Goal: Transaction & Acquisition: Purchase product/service

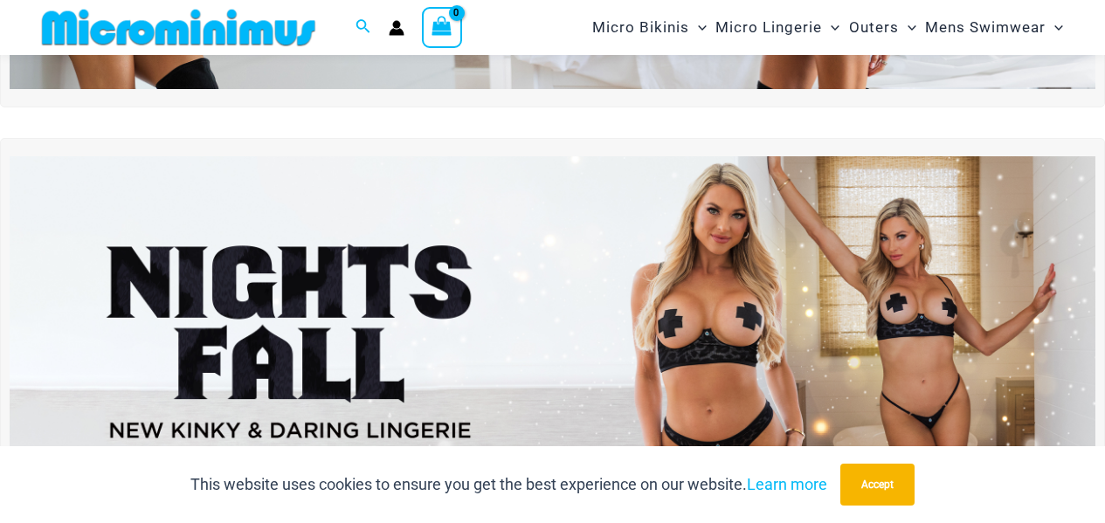
scroll to position [490, 0]
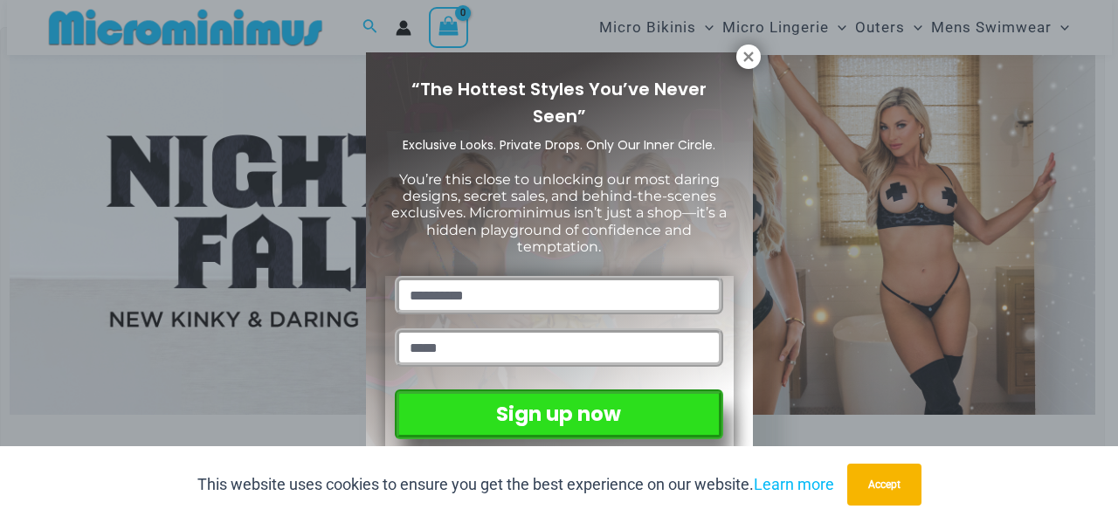
click at [761, 57] on div "“The Hottest Styles You’ve Never Seen” Exclusive Looks. Private Drops. Only Our…" at bounding box center [559, 261] width 1118 height 523
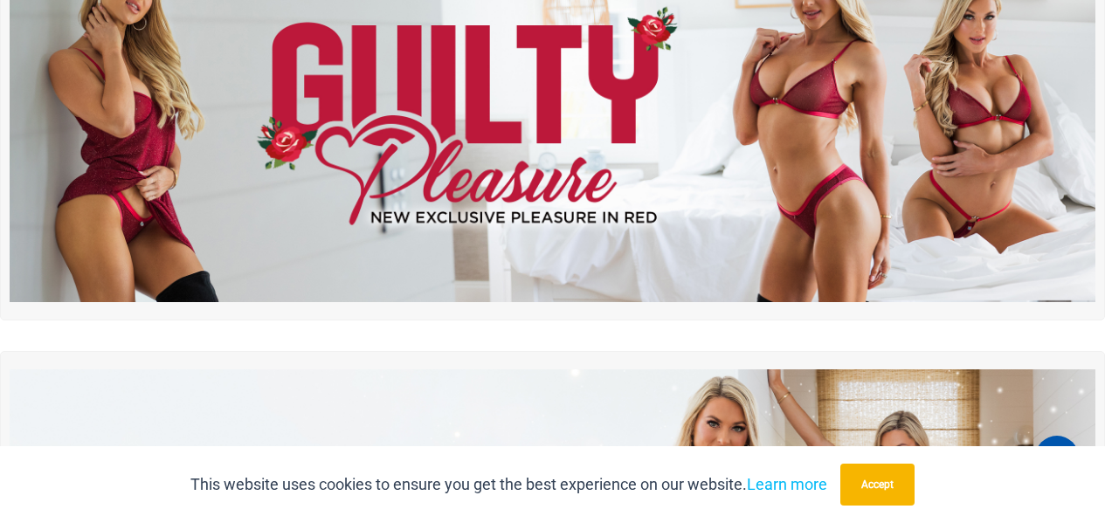
scroll to position [0, 0]
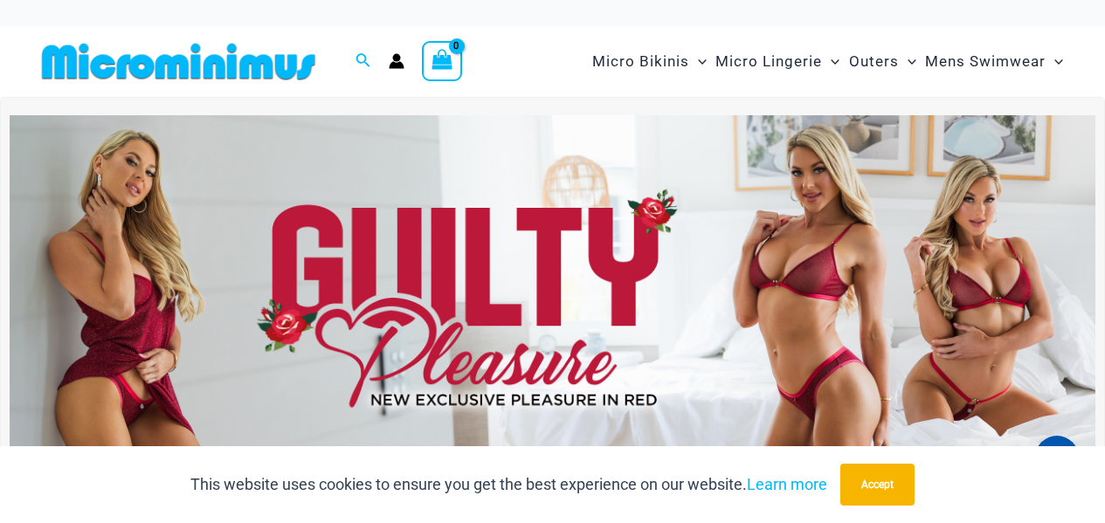
click at [556, 244] on img at bounding box center [553, 299] width 1086 height 369
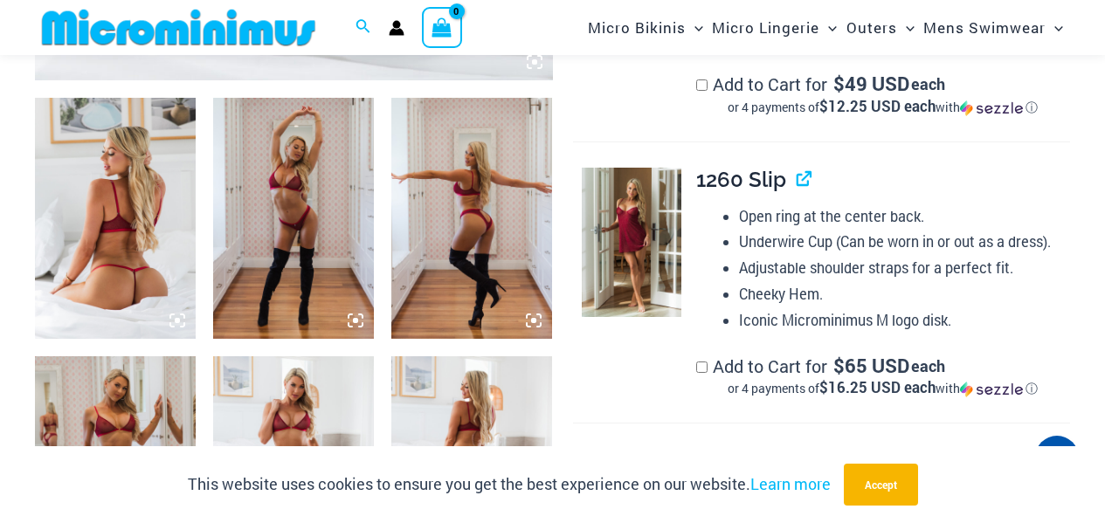
scroll to position [797, 0]
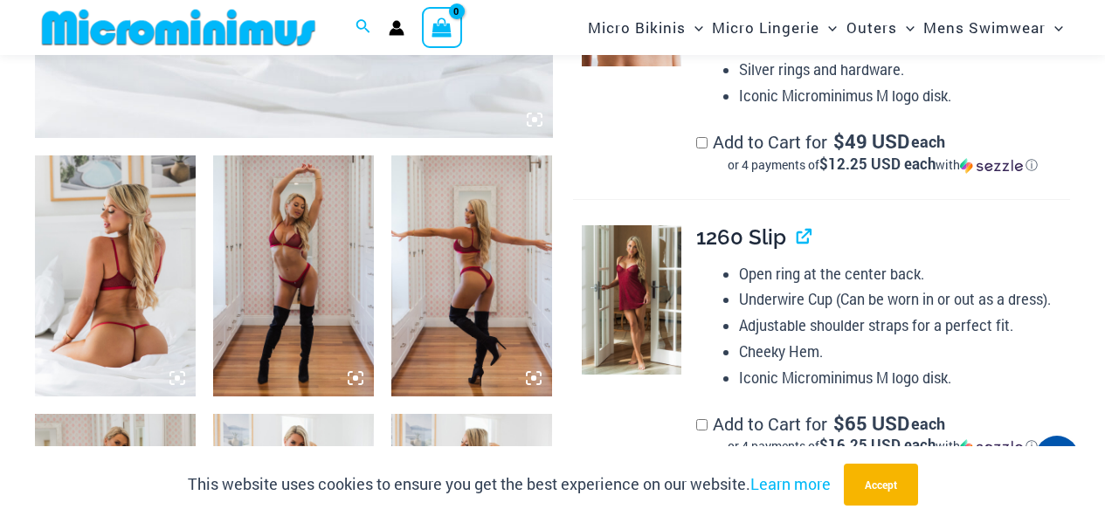
click at [153, 267] on img at bounding box center [115, 275] width 161 height 241
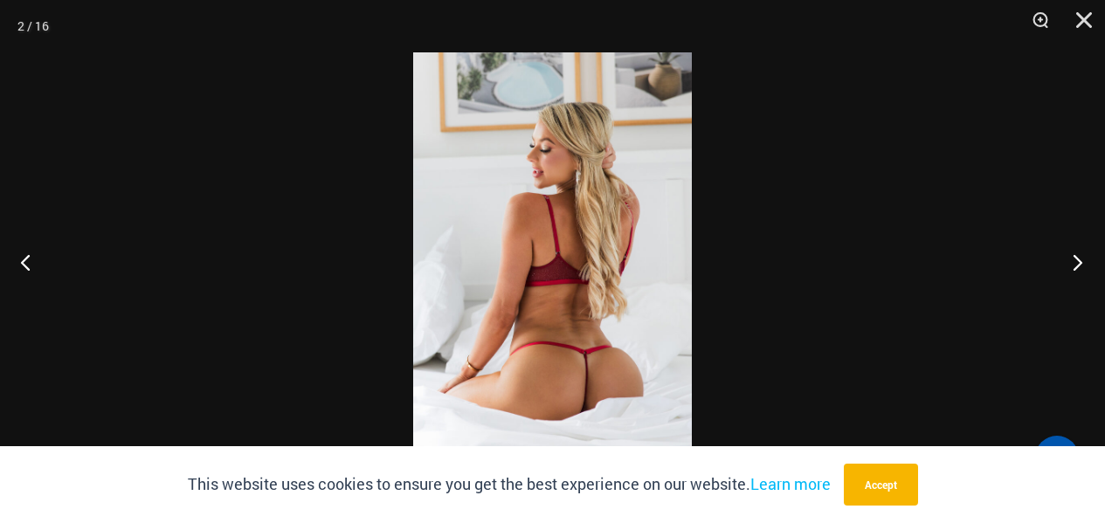
click at [1075, 254] on button "Next" at bounding box center [1071, 261] width 65 height 87
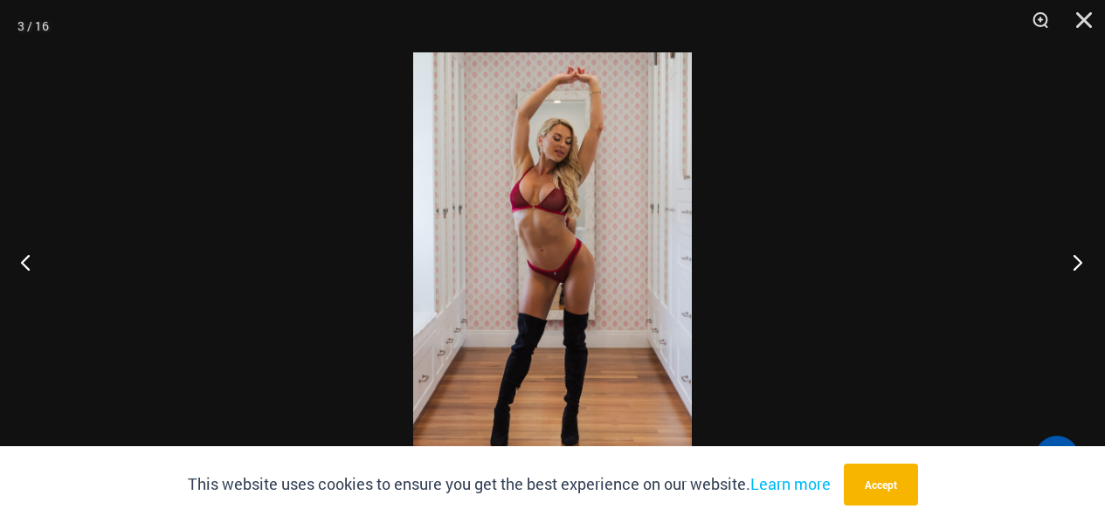
click at [1075, 255] on button "Next" at bounding box center [1071, 261] width 65 height 87
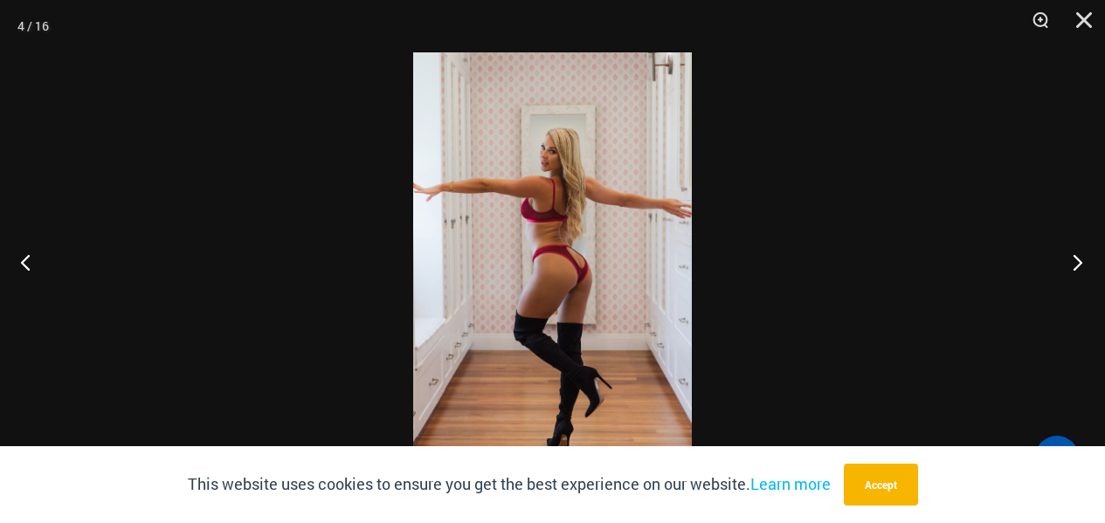
click at [1073, 255] on button "Next" at bounding box center [1071, 261] width 65 height 87
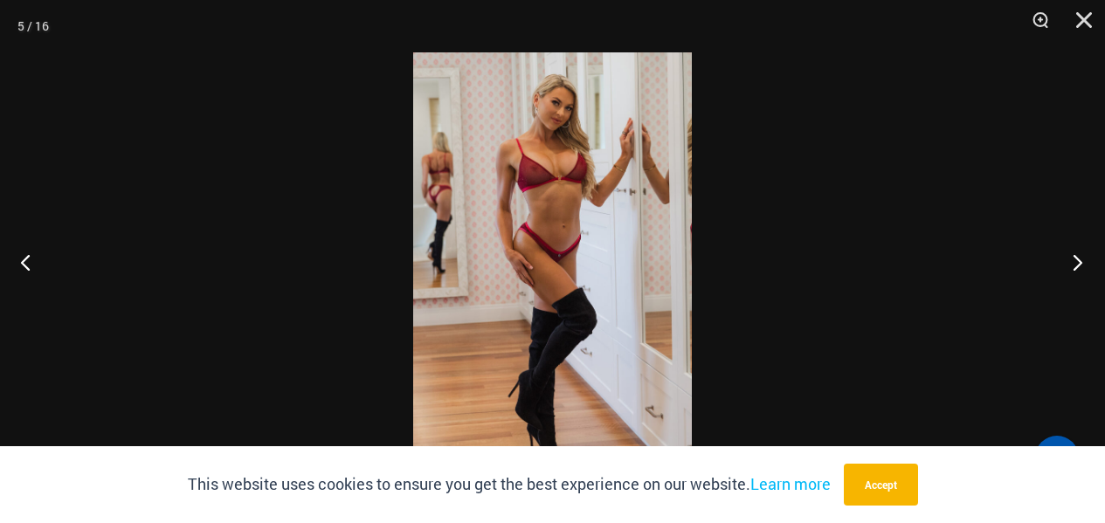
click at [1072, 255] on button "Next" at bounding box center [1071, 261] width 65 height 87
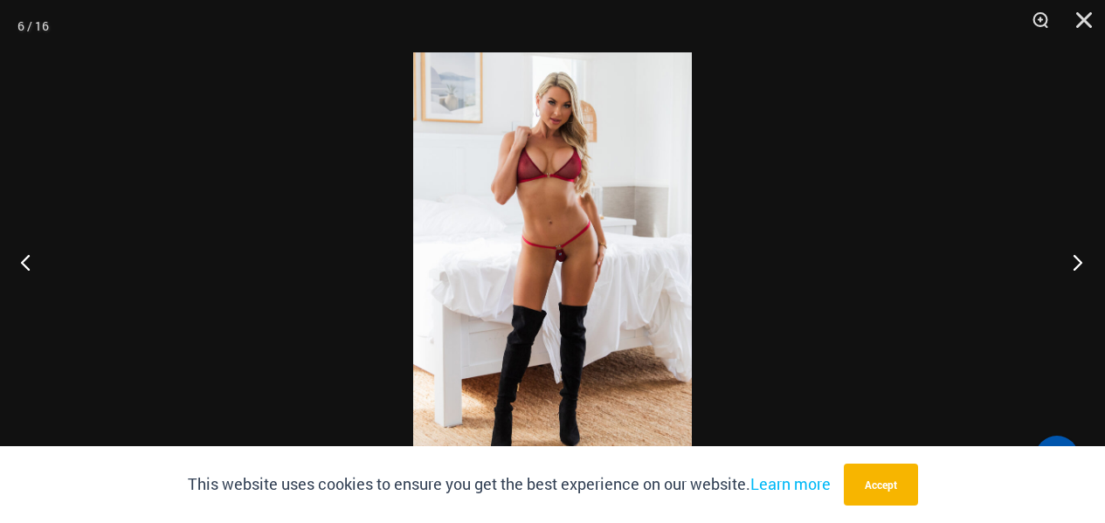
click at [1071, 255] on button "Next" at bounding box center [1071, 261] width 65 height 87
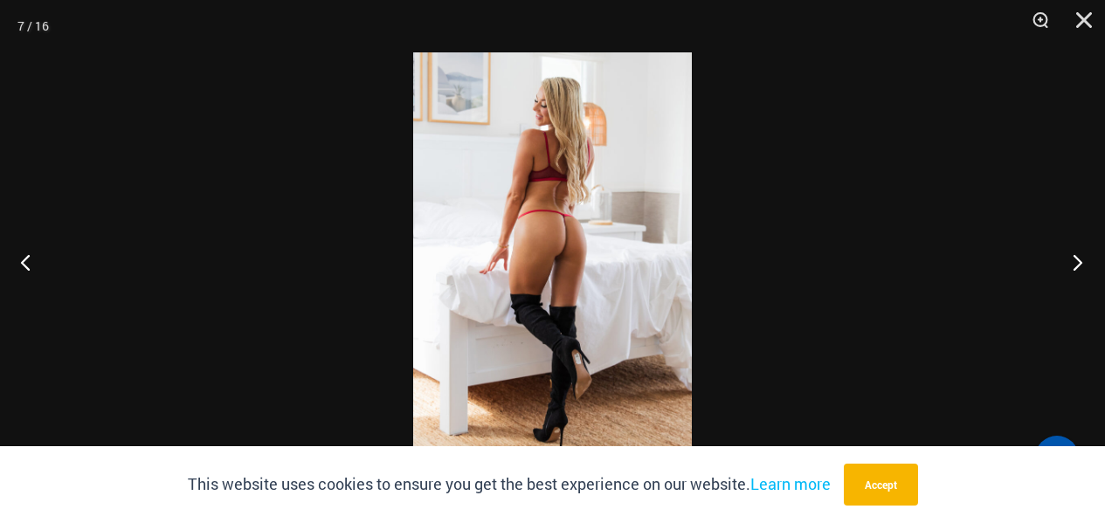
click at [1071, 255] on button "Next" at bounding box center [1071, 261] width 65 height 87
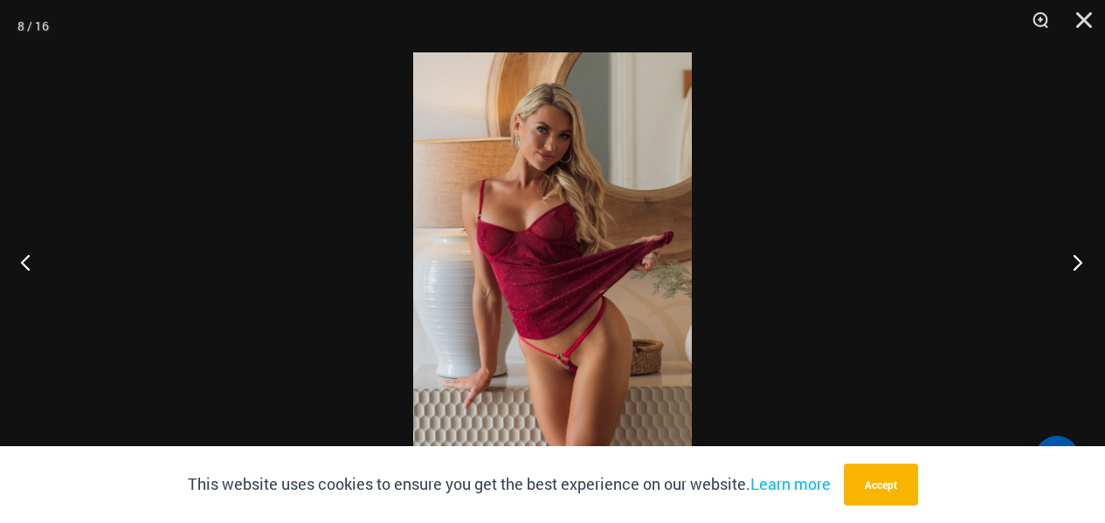
click at [1071, 255] on button "Next" at bounding box center [1071, 261] width 65 height 87
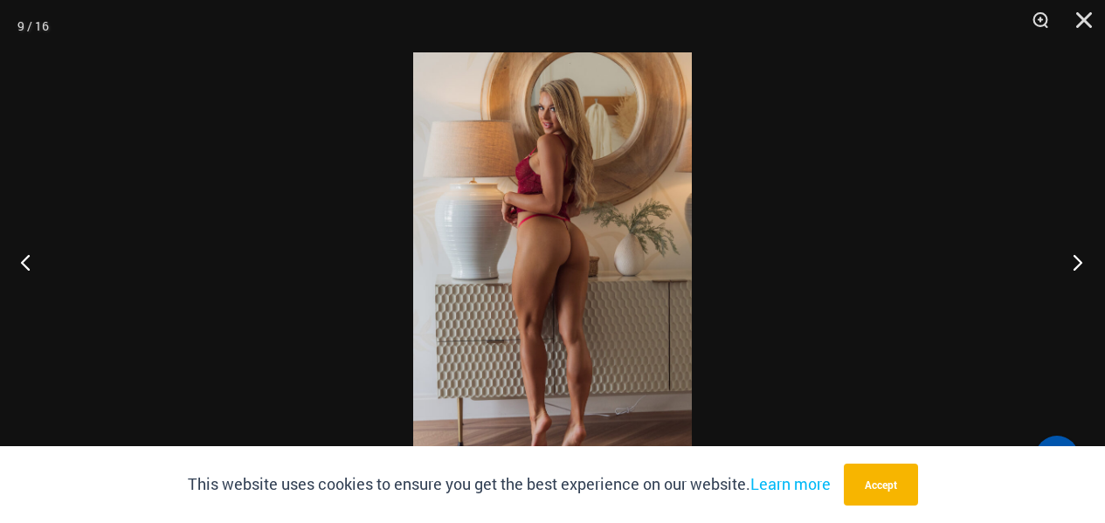
click at [1070, 255] on button "Next" at bounding box center [1071, 261] width 65 height 87
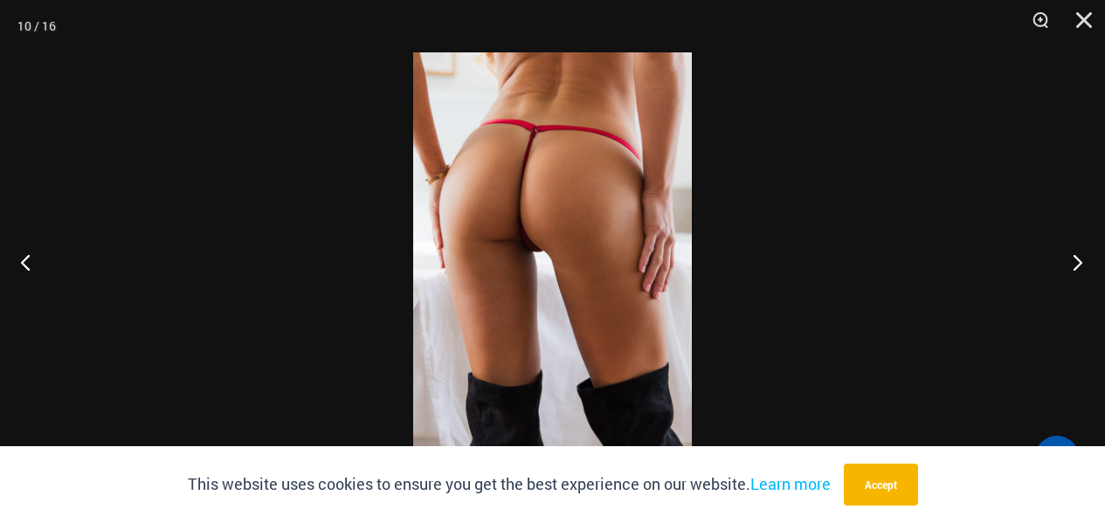
click at [1070, 254] on button "Next" at bounding box center [1071, 261] width 65 height 87
